Goal: Transaction & Acquisition: Book appointment/travel/reservation

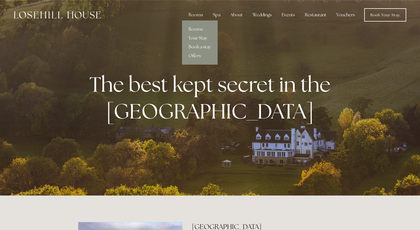
click at [199, 37] on link "Your Stay" at bounding box center [200, 38] width 36 height 9
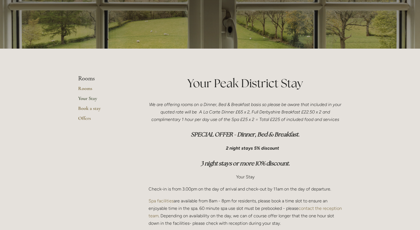
scroll to position [68, 0]
click at [91, 88] on link "Rooms" at bounding box center [104, 90] width 53 height 10
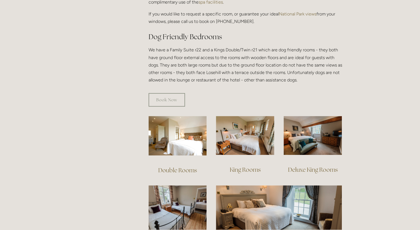
scroll to position [291, 0]
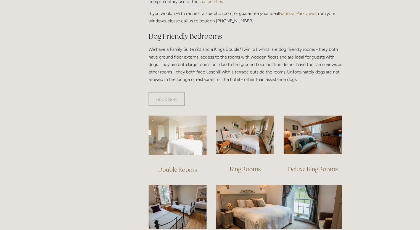
click at [179, 139] on img at bounding box center [178, 134] width 58 height 39
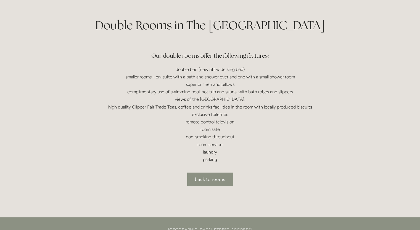
scroll to position [125, 0]
click at [219, 176] on link "back to rooms" at bounding box center [210, 180] width 46 height 14
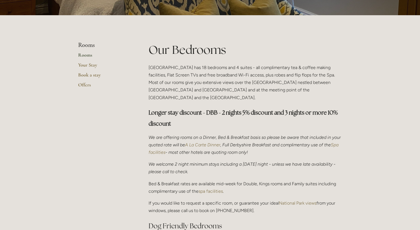
scroll to position [101, 0]
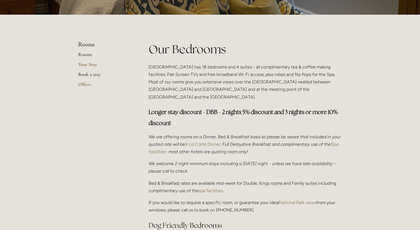
click at [93, 76] on link "Book a stay" at bounding box center [104, 76] width 53 height 10
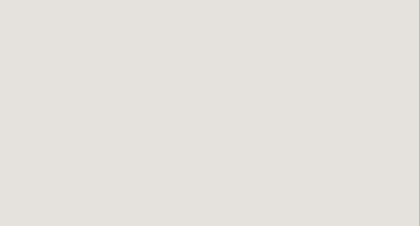
scroll to position [0, 1]
